Goal: Information Seeking & Learning: Compare options

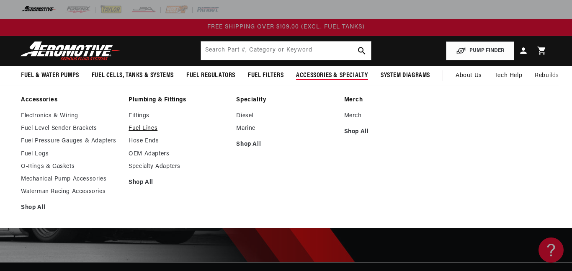
click at [137, 127] on link "Fuel Lines" at bounding box center [178, 129] width 99 height 8
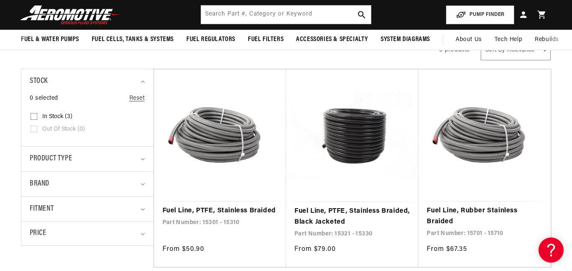
scroll to position [145, 0]
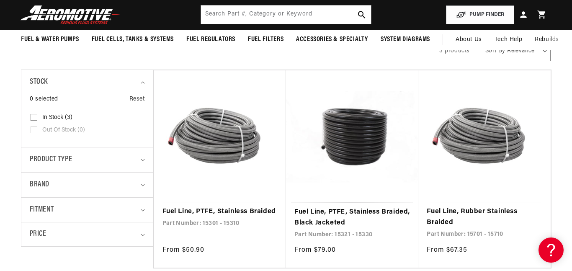
click at [310, 213] on link "Fuel Line, PTFE, Stainless Braided, Black Jacketed" at bounding box center [352, 217] width 116 height 21
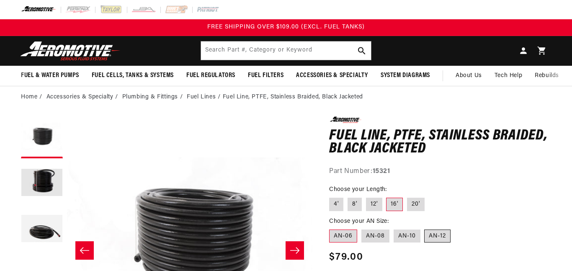
scroll to position [163, 0]
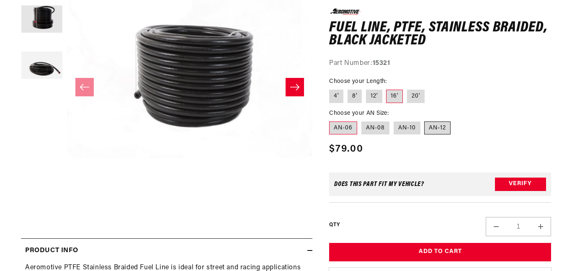
click at [437, 131] on label "AN-12" at bounding box center [437, 127] width 26 height 13
click at [425, 120] on input "AN-12" at bounding box center [425, 119] width 0 height 0
radio input "true"
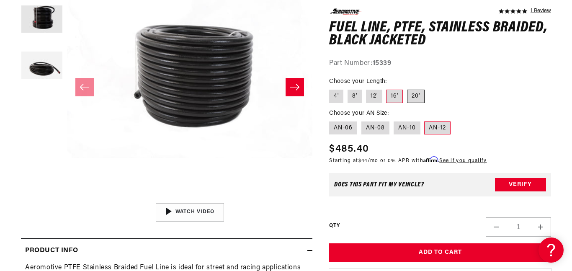
click at [418, 96] on label "20'" at bounding box center [416, 96] width 18 height 13
click at [407, 88] on input "20'" at bounding box center [407, 88] width 0 height 0
radio input "true"
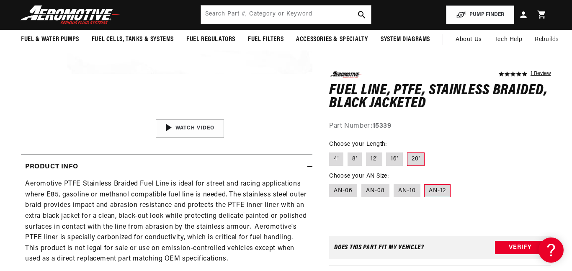
scroll to position [245, 0]
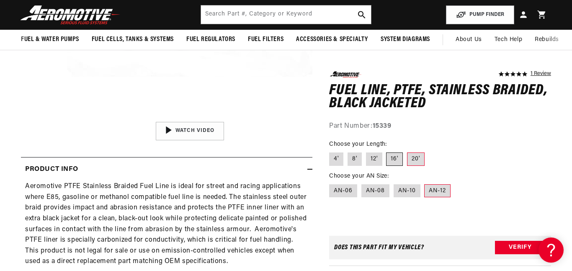
click at [394, 154] on label "16'" at bounding box center [394, 158] width 17 height 13
click at [387, 151] on input "16'" at bounding box center [387, 151] width 0 height 0
radio input "true"
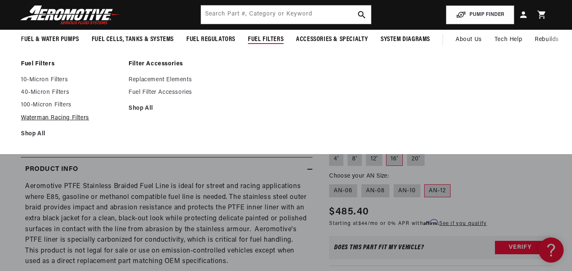
click at [68, 120] on link "Waterman Racing Filters" at bounding box center [70, 118] width 99 height 8
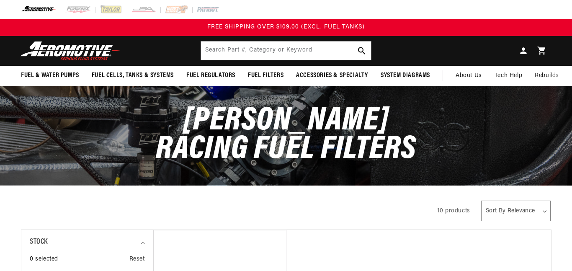
scroll to position [22, 0]
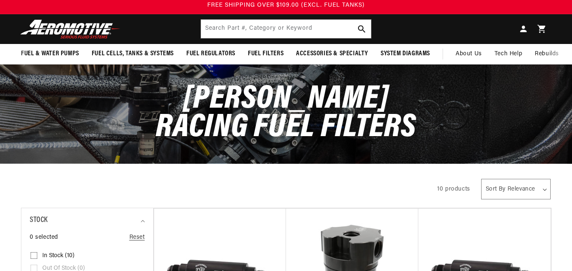
click at [493, 179] on select "Sort By Relevance Sort By Price, Low to High Sort By Price, High to Low" at bounding box center [516, 189] width 70 height 21
select select "price-descending"
click at [481, 179] on select "Sort By Relevance Sort By Price, Low to High Sort By Price, High to Low" at bounding box center [516, 189] width 70 height 21
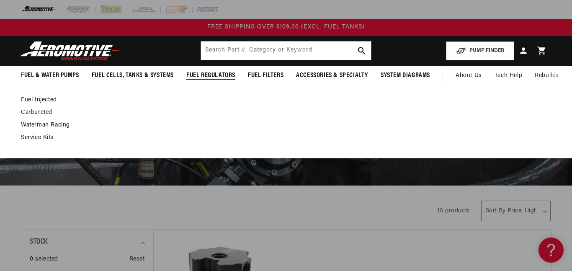
click at [36, 109] on link "Carbureted" at bounding box center [282, 113] width 522 height 8
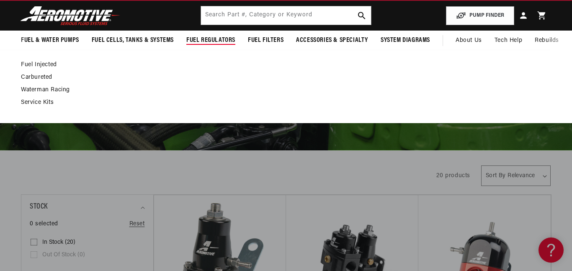
click at [65, 89] on link "Waterman Racing" at bounding box center [282, 90] width 522 height 8
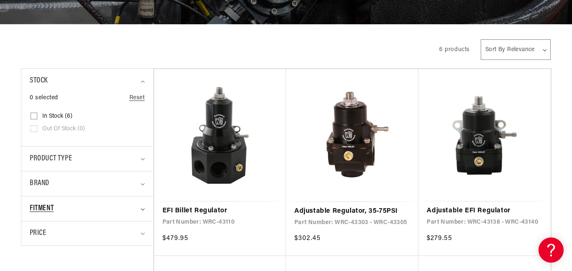
click at [49, 203] on span "Fitment" at bounding box center [42, 209] width 24 height 12
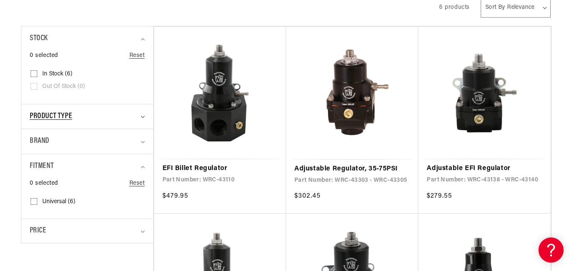
click at [63, 119] on span "Product type" at bounding box center [51, 117] width 42 height 12
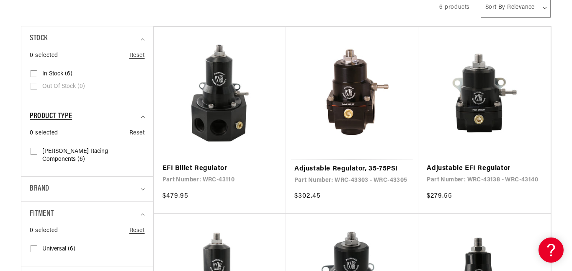
click at [65, 116] on span "Product type" at bounding box center [51, 117] width 42 height 12
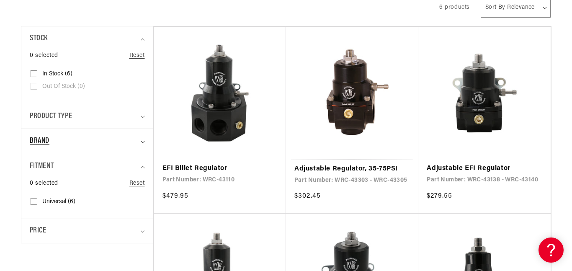
click at [53, 147] on div "Brand" at bounding box center [84, 141] width 108 height 12
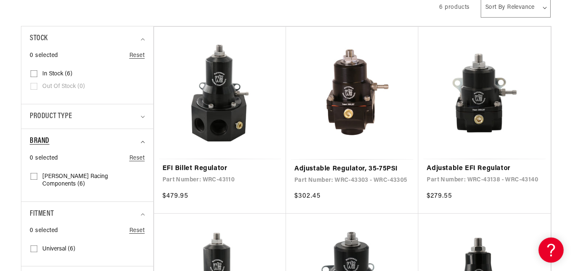
click at [53, 147] on div "Brand" at bounding box center [84, 141] width 108 height 12
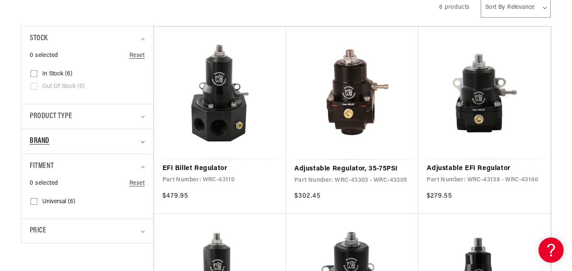
click at [54, 142] on div "Brand" at bounding box center [84, 141] width 108 height 12
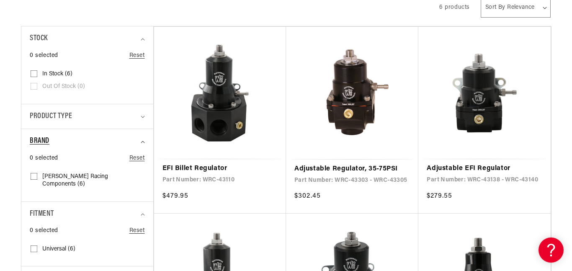
scroll to position [0, 0]
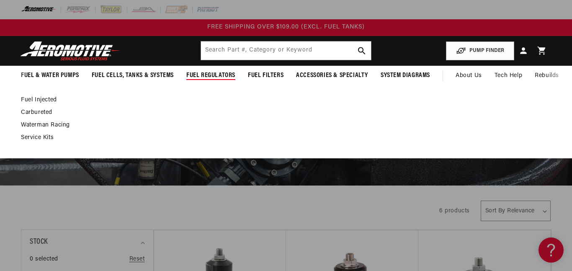
click at [39, 113] on link "Carbureted" at bounding box center [282, 113] width 522 height 8
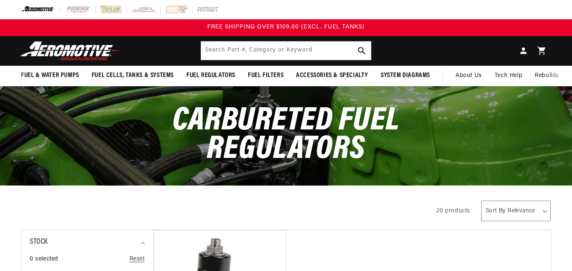
scroll to position [93, 0]
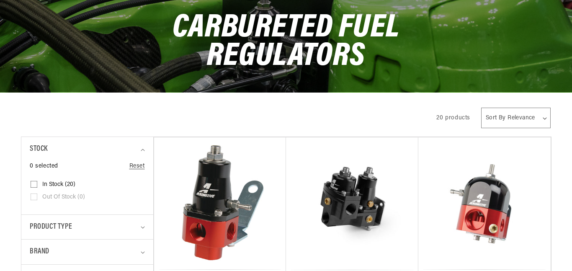
click at [537, 108] on select "Sort By Relevance Sort By Price, Low to High Sort By Price, High to Low" at bounding box center [516, 118] width 70 height 21
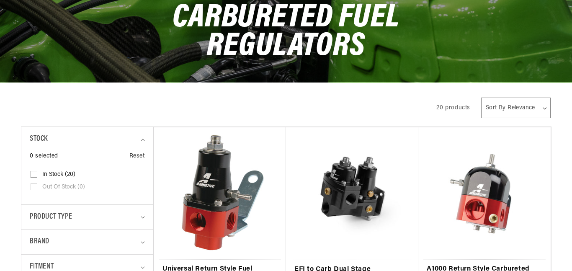
click at [516, 109] on select "Sort By Relevance Sort By Price, Low to High Sort By Price, High to Low" at bounding box center [516, 108] width 70 height 21
select select "price-descending"
click at [482, 98] on select "Sort By Relevance Sort By Price, Low to High Sort By Price, High to Low" at bounding box center [516, 108] width 70 height 21
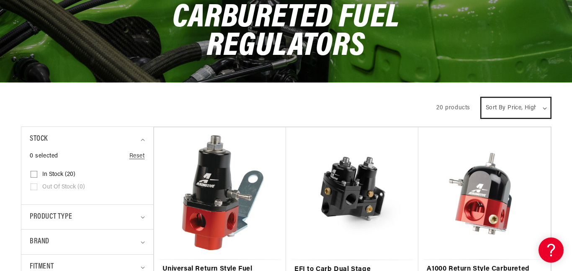
scroll to position [0, 0]
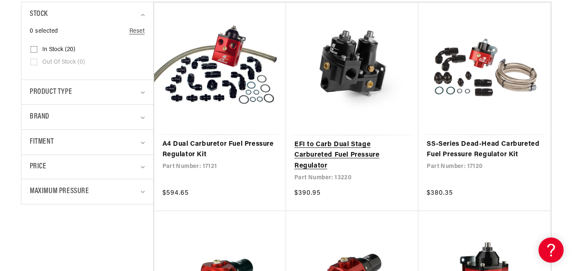
scroll to position [228, 0]
click at [358, 139] on link "EFI to Carb Dual Stage Carbureted Fuel Pressure Regulator" at bounding box center [352, 155] width 116 height 32
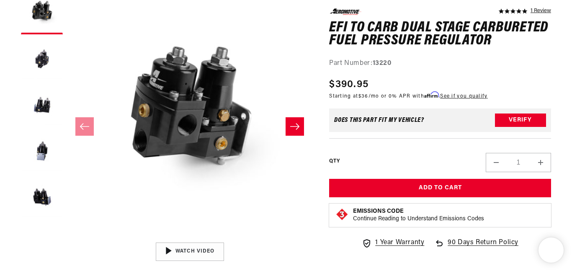
scroll to position [635, 0]
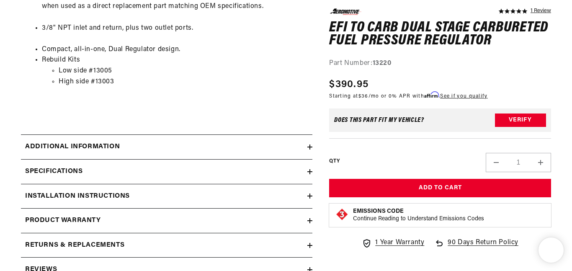
click at [146, 147] on div "Additional information" at bounding box center [164, 147] width 286 height 11
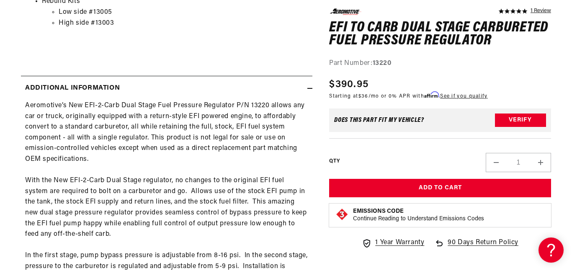
scroll to position [0, 0]
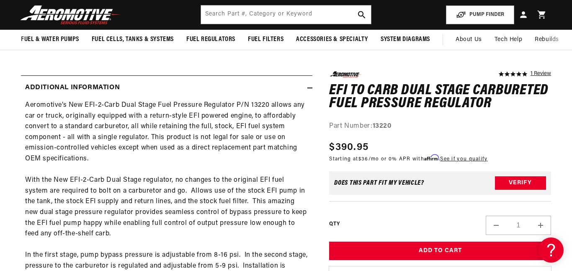
click at [231, 84] on div "Additional information" at bounding box center [164, 87] width 286 height 11
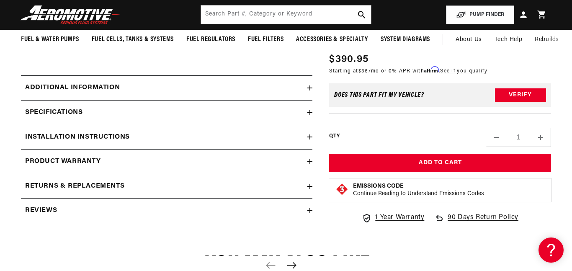
scroll to position [693, 0]
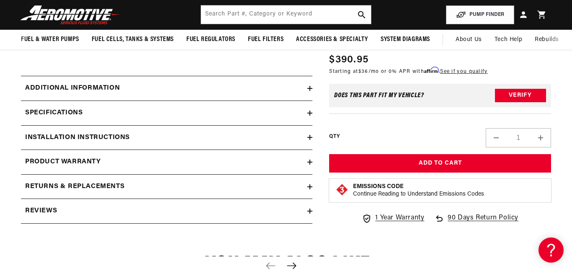
click at [229, 84] on div "Additional information" at bounding box center [164, 88] width 286 height 11
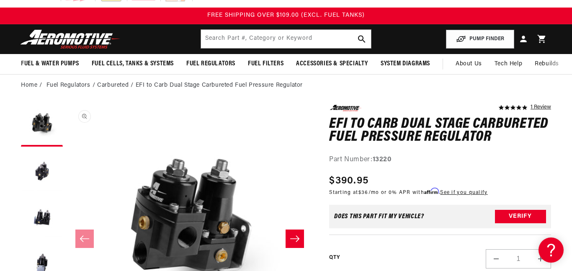
scroll to position [0, 0]
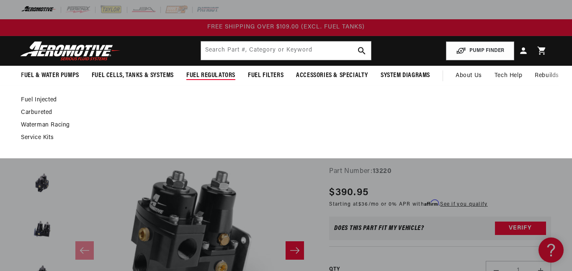
click at [56, 125] on link "Waterman Racing" at bounding box center [282, 125] width 522 height 8
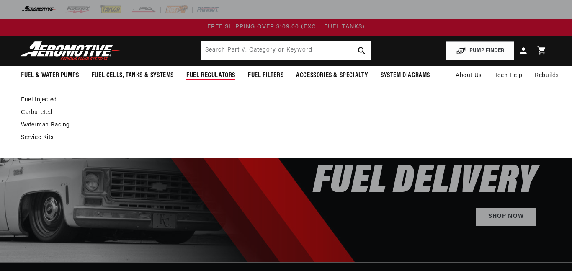
click at [48, 111] on link "Carbureted" at bounding box center [282, 113] width 522 height 8
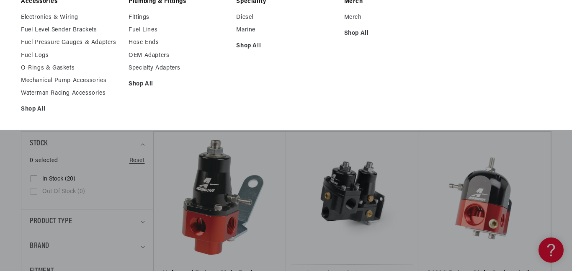
scroll to position [135, 0]
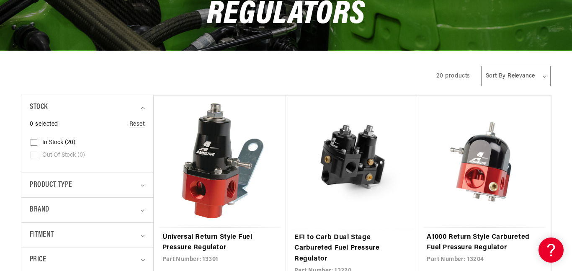
click at [529, 81] on select "Sort By Relevance Sort By Price, Low to High Sort By Price, High to Low" at bounding box center [516, 76] width 70 height 21
select select "price-descending"
click at [482, 66] on select "Sort By Relevance Sort By Price, Low to High Sort By Price, High to Low" at bounding box center [516, 76] width 70 height 21
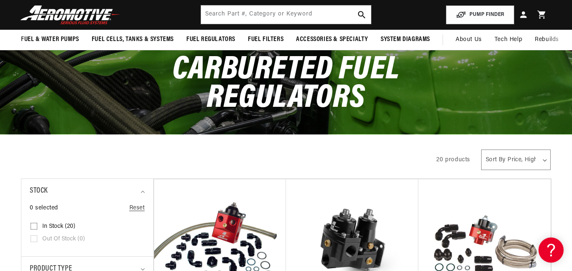
scroll to position [43, 0]
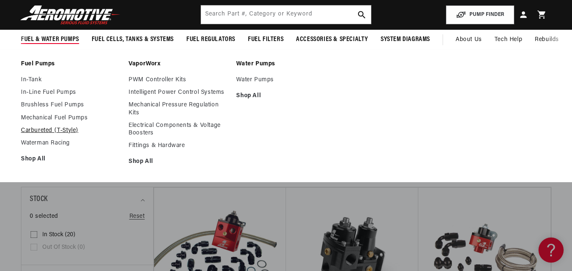
click at [64, 129] on link "Carbureted (T-Style)" at bounding box center [70, 131] width 99 height 8
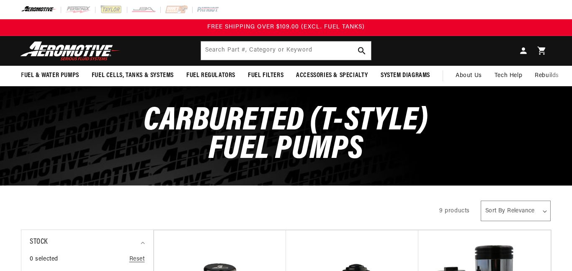
scroll to position [202, 0]
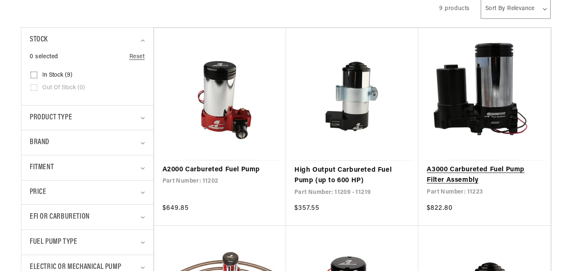
select select "price-descending"
click at [481, 0] on select "Sort By Relevance Sort By Price, Low to High Sort By Price, High to Low" at bounding box center [516, 8] width 70 height 21
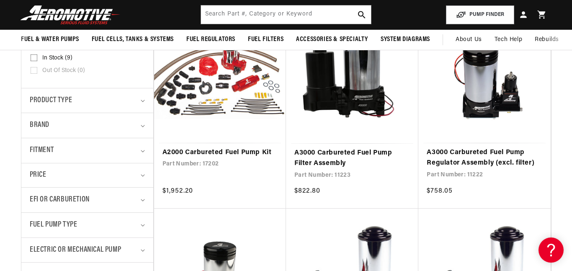
scroll to position [218, 0]
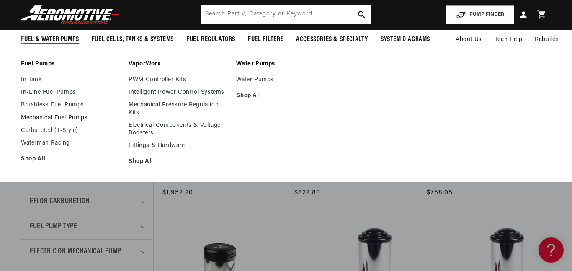
click at [48, 115] on link "Mechanical Fuel Pumps" at bounding box center [70, 118] width 99 height 8
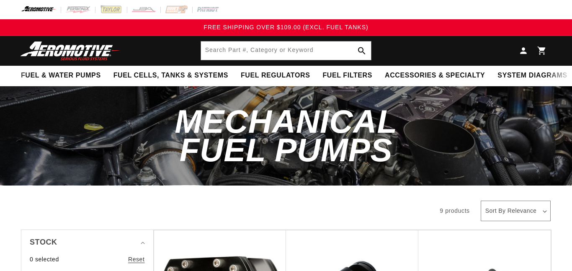
click at [531, 201] on select "Sort By Relevance Sort By Price, Low to High Sort By Price, High to Low" at bounding box center [516, 211] width 70 height 21
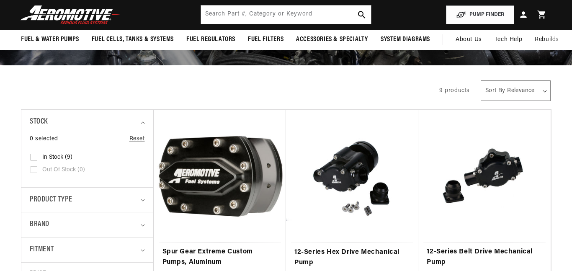
scroll to position [120, 0]
select select "price-descending"
click at [481, 80] on select "Sort By Relevance Sort By Price, Low to High Sort By Price, High to Low" at bounding box center [516, 90] width 70 height 21
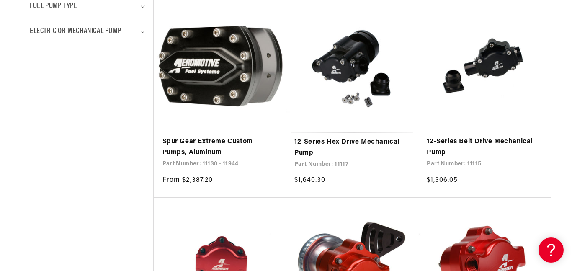
scroll to position [453, 0]
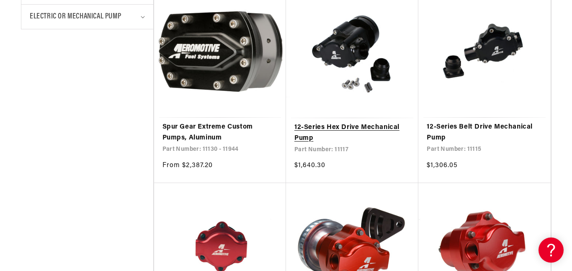
click at [317, 128] on link "12-Series Hex Drive Mechanical Pump" at bounding box center [352, 132] width 116 height 21
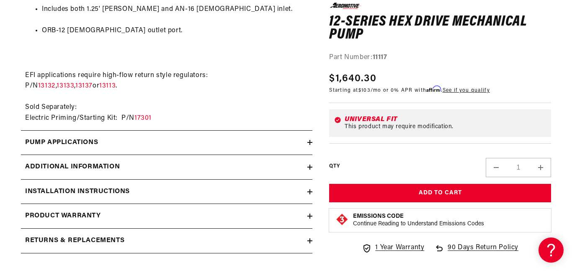
scroll to position [864, 0]
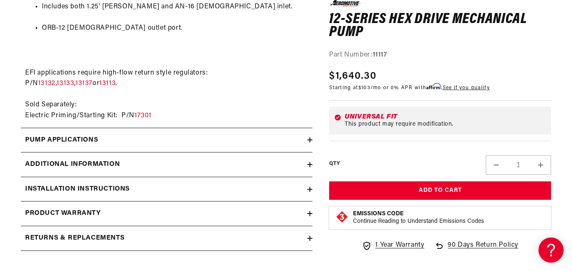
click at [98, 135] on h2 "Pump Applications" at bounding box center [61, 140] width 73 height 11
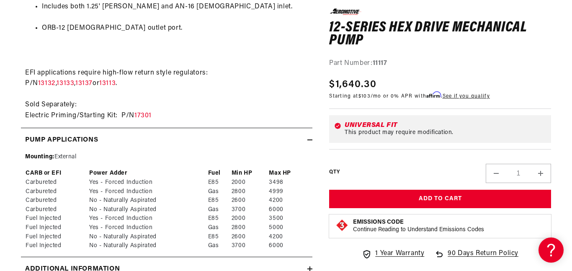
click at [97, 149] on summary "Pump Applications" at bounding box center [166, 140] width 291 height 24
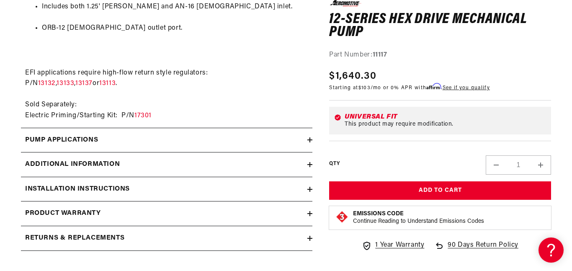
click at [83, 165] on h2 "Additional information" at bounding box center [72, 164] width 95 height 11
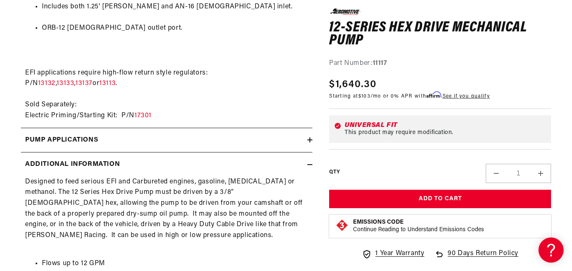
click at [88, 162] on h2 "Additional information" at bounding box center [72, 164] width 95 height 11
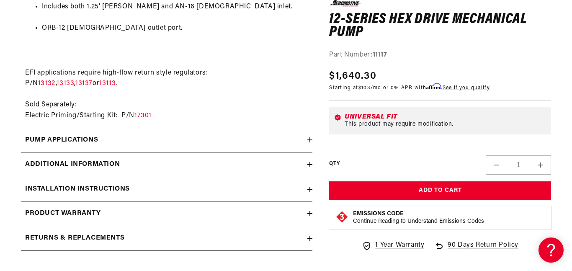
scroll to position [0, 0]
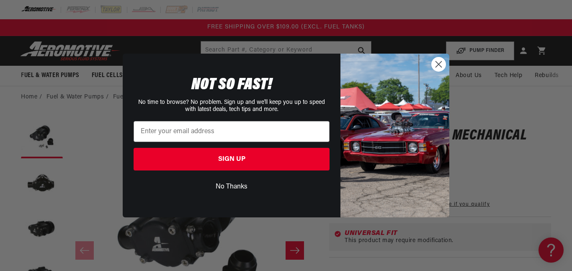
click at [436, 59] on circle "Close dialog" at bounding box center [439, 64] width 14 height 14
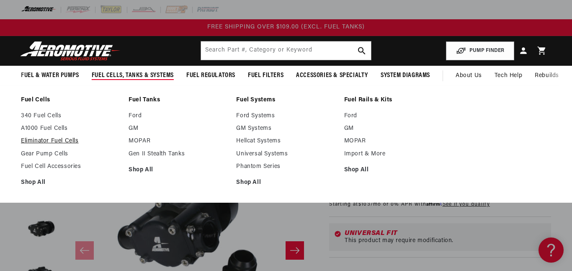
click at [57, 142] on link "Eliminator Fuel Cells" at bounding box center [70, 141] width 99 height 8
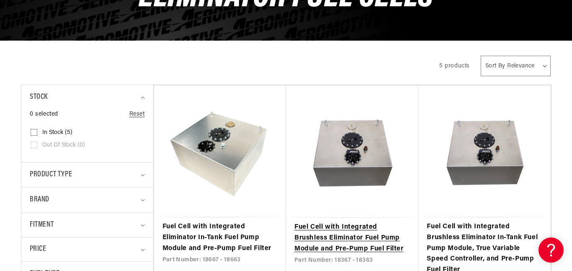
scroll to position [173, 0]
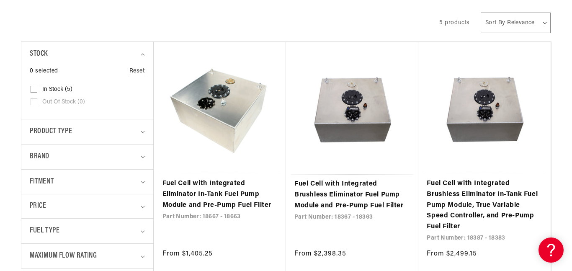
click at [507, 26] on select "Sort By Relevance Sort By Price, Low to High Sort By Price, High to Low" at bounding box center [516, 23] width 70 height 21
select select "price-descending"
click at [481, 13] on select "Sort By Relevance Sort By Price, Low to High Sort By Price, High to Low" at bounding box center [516, 23] width 70 height 21
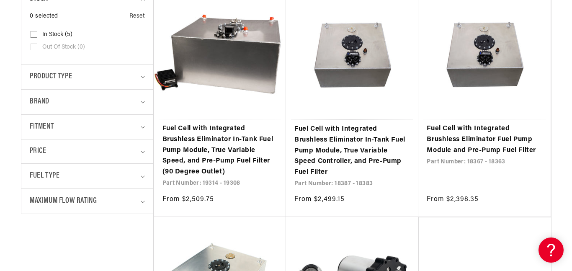
scroll to position [229, 0]
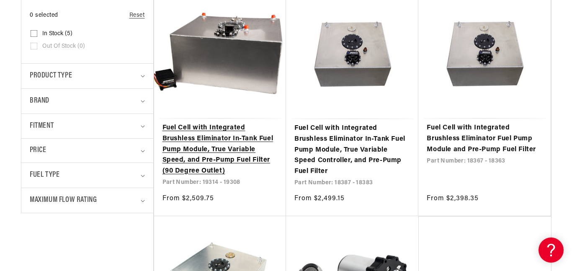
click at [221, 137] on link "Fuel Cell with Integrated Brushless Eliminator In-Tank Fuel Pump Module, True V…" at bounding box center [219, 150] width 115 height 54
